Goal: Transaction & Acquisition: Purchase product/service

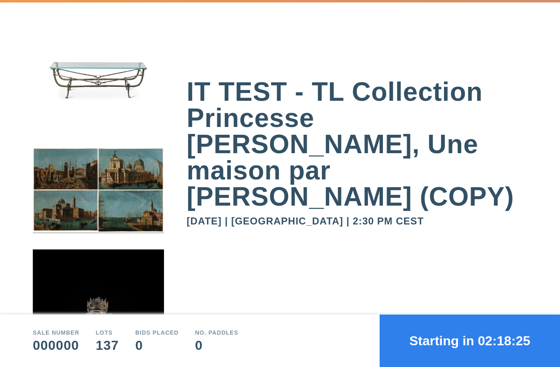
click at [418, 355] on button "Starting in 02:18:25" at bounding box center [470, 341] width 180 height 52
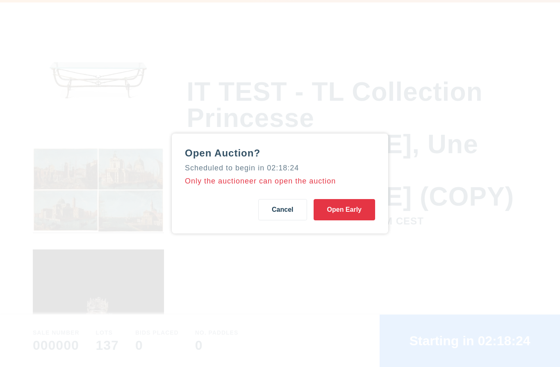
scroll to position [0, 0]
click at [345, 231] on div "Open Auction? Scheduled to begin in 02:18:11 Only the auctioneer can open the a…" at bounding box center [280, 184] width 217 height 100
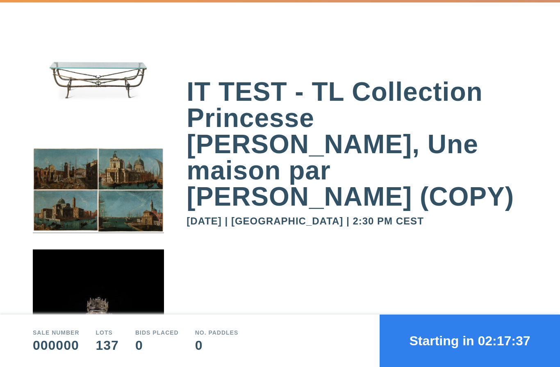
scroll to position [29, 0]
click at [465, 342] on button "Starting in 02:17:35" at bounding box center [470, 341] width 180 height 52
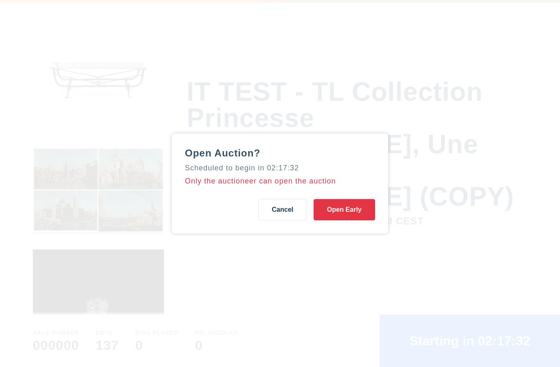
click at [344, 199] on button "Open Early" at bounding box center [345, 209] width 62 height 21
click at [456, 347] on button "Starting in 02:17:16" at bounding box center [470, 341] width 180 height 52
